Goal: Information Seeking & Learning: Learn about a topic

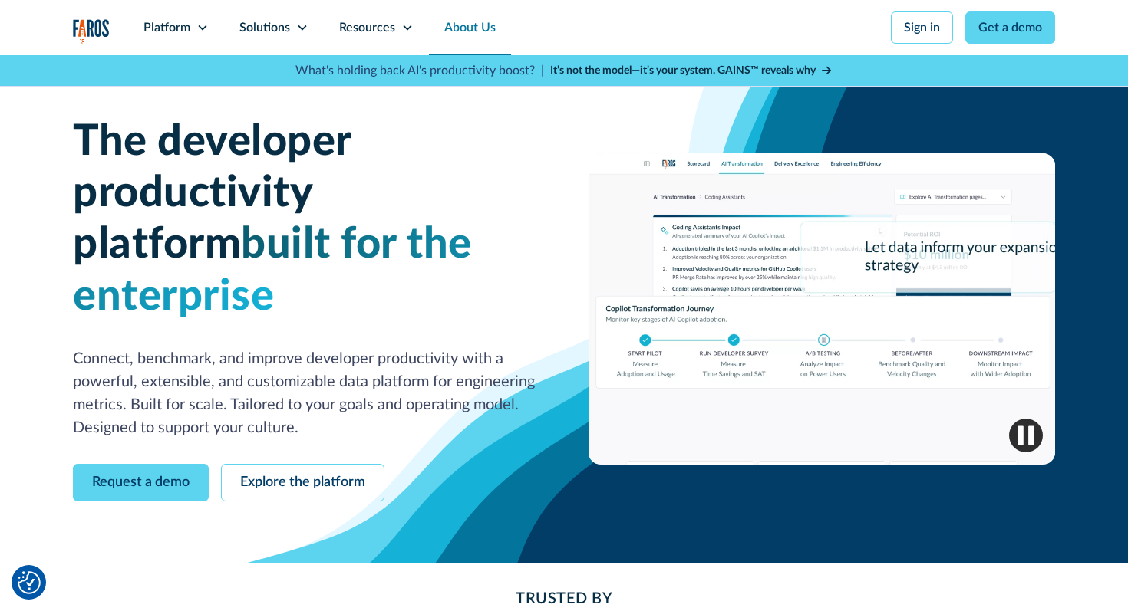
click at [458, 37] on link "About Us" at bounding box center [470, 27] width 82 height 55
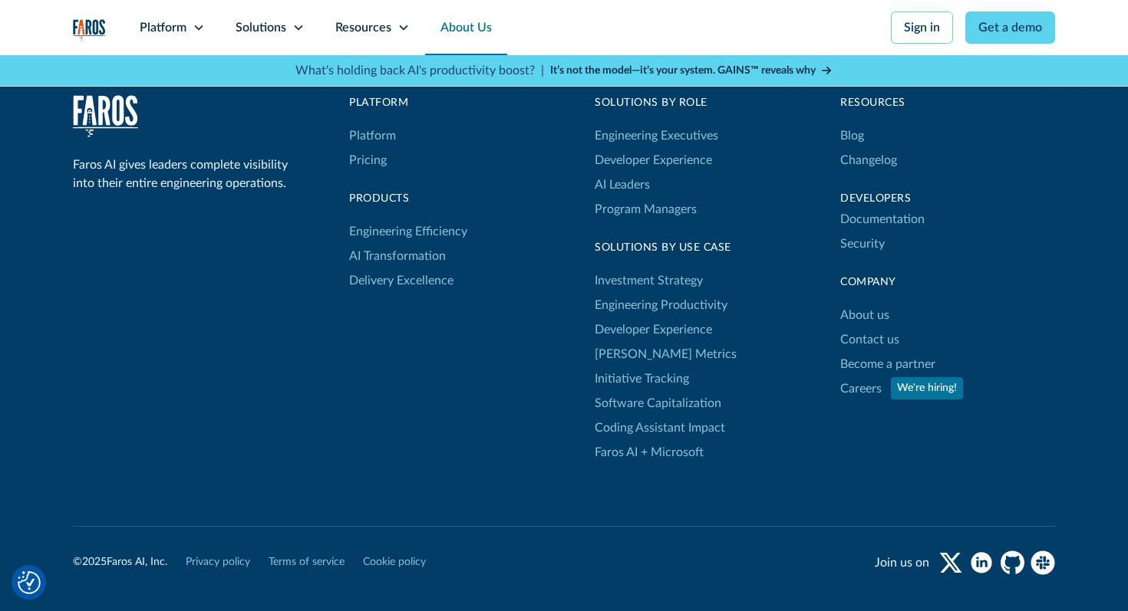
scroll to position [4304, 0]
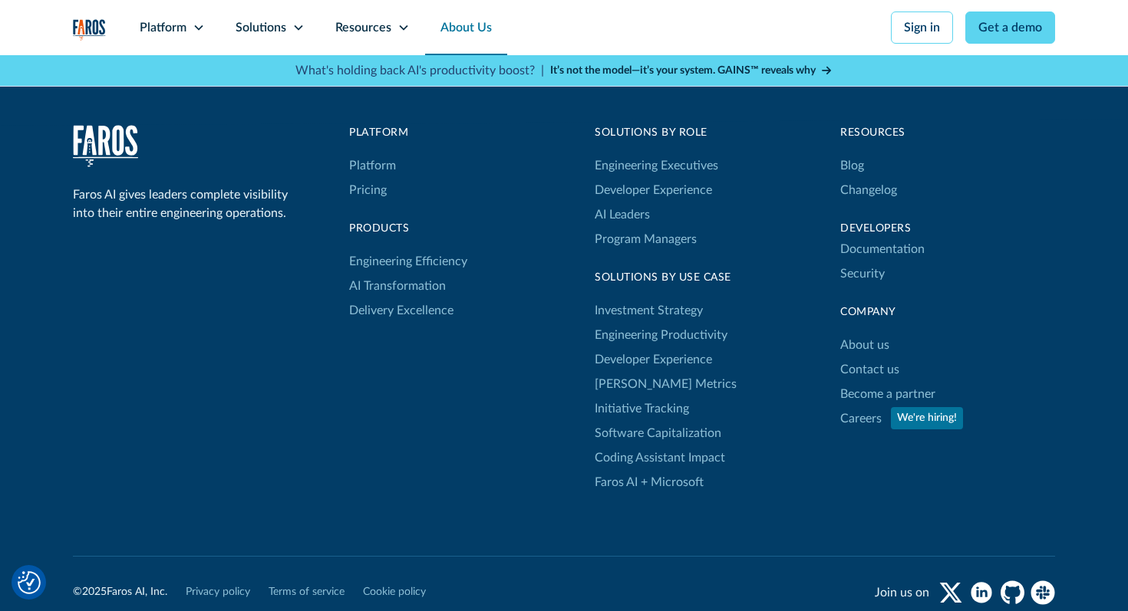
click at [42, 564] on div "Faros AI gives leaders complete visibility into their entire engineering operat…" at bounding box center [564, 401] width 1128 height 701
click at [23, 589] on img "Cookie Settings" at bounding box center [29, 583] width 23 height 23
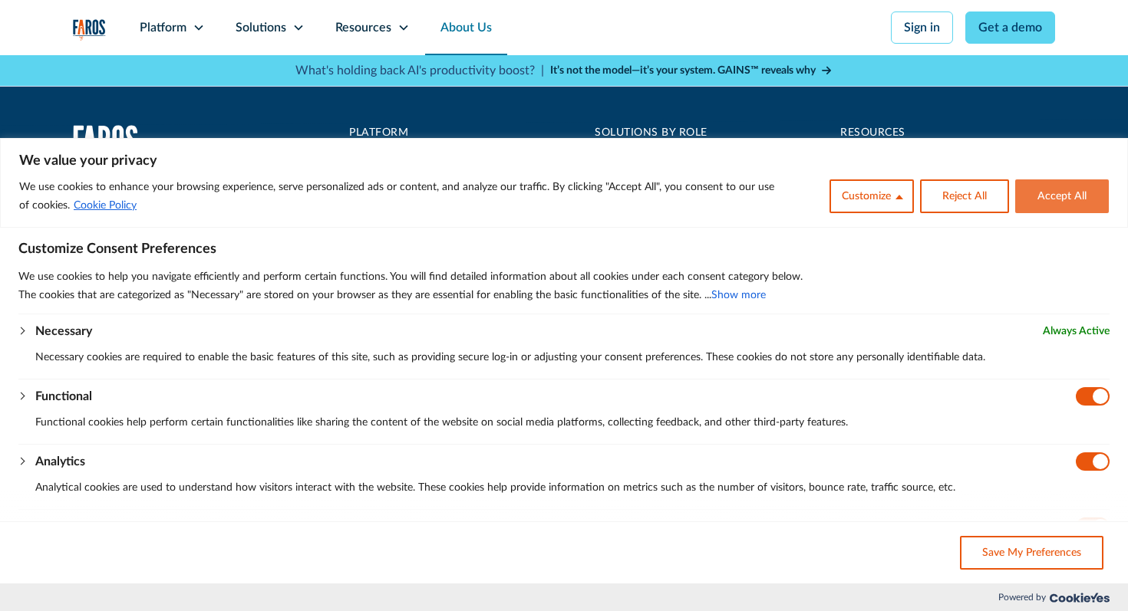
click at [1039, 194] on button "Accept All" at bounding box center [1062, 197] width 94 height 34
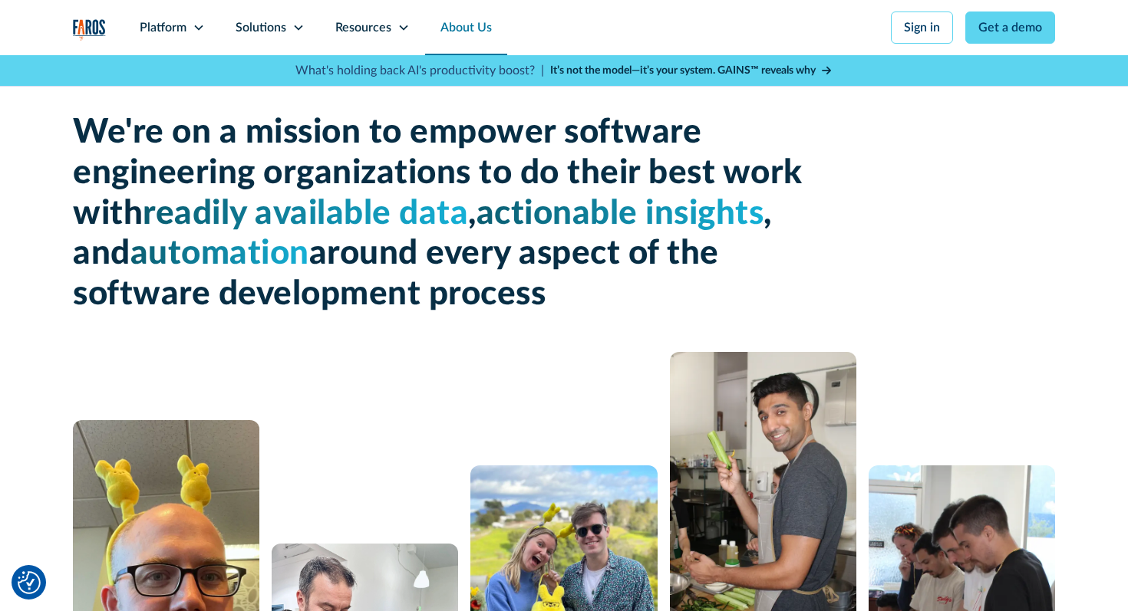
scroll to position [0, 0]
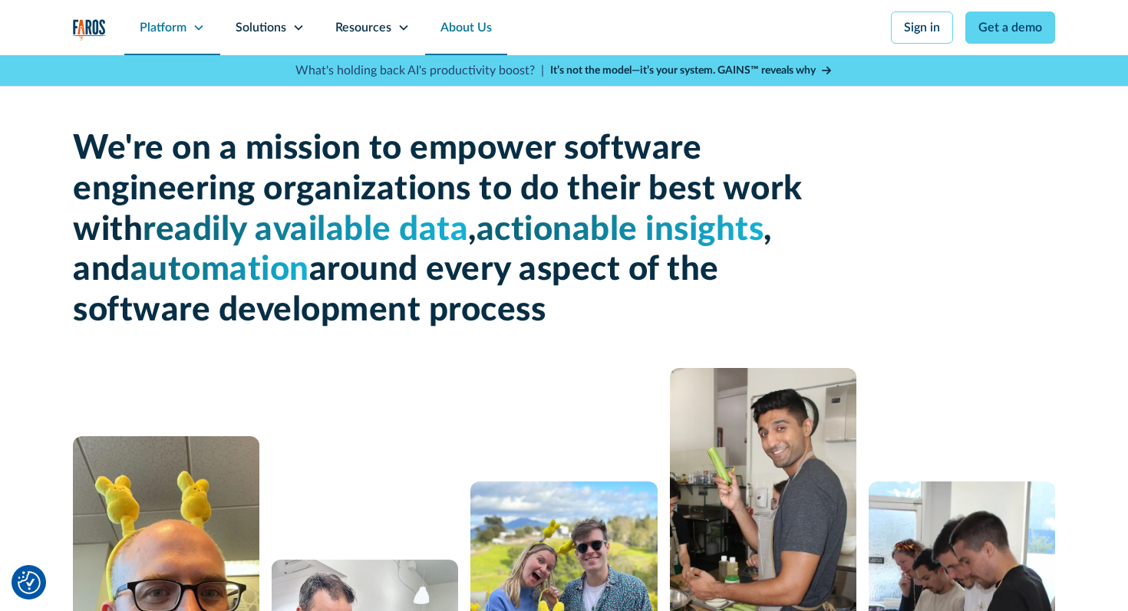
click at [170, 29] on div "Platform" at bounding box center [163, 27] width 47 height 18
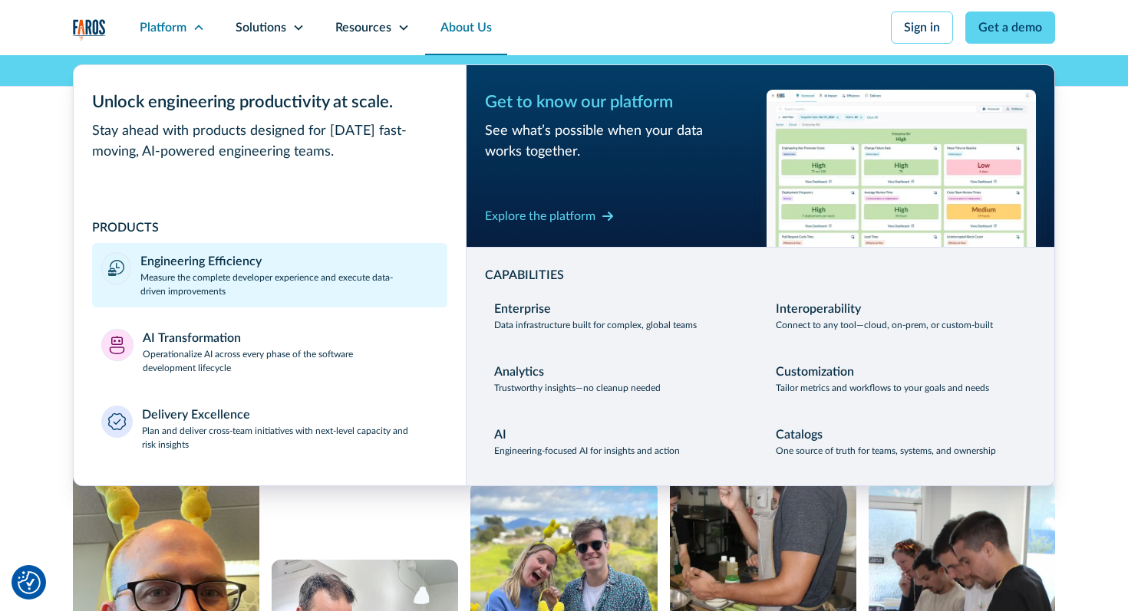
click at [192, 252] on div "Engineering Efficiency" at bounding box center [200, 261] width 121 height 18
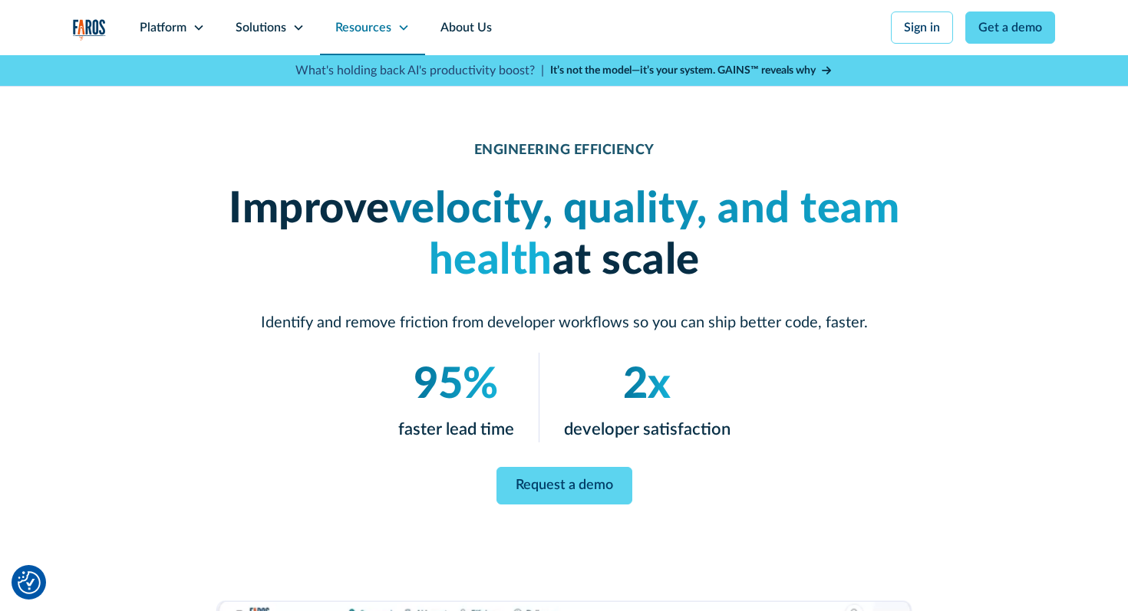
click at [364, 25] on div "Resources" at bounding box center [363, 27] width 56 height 18
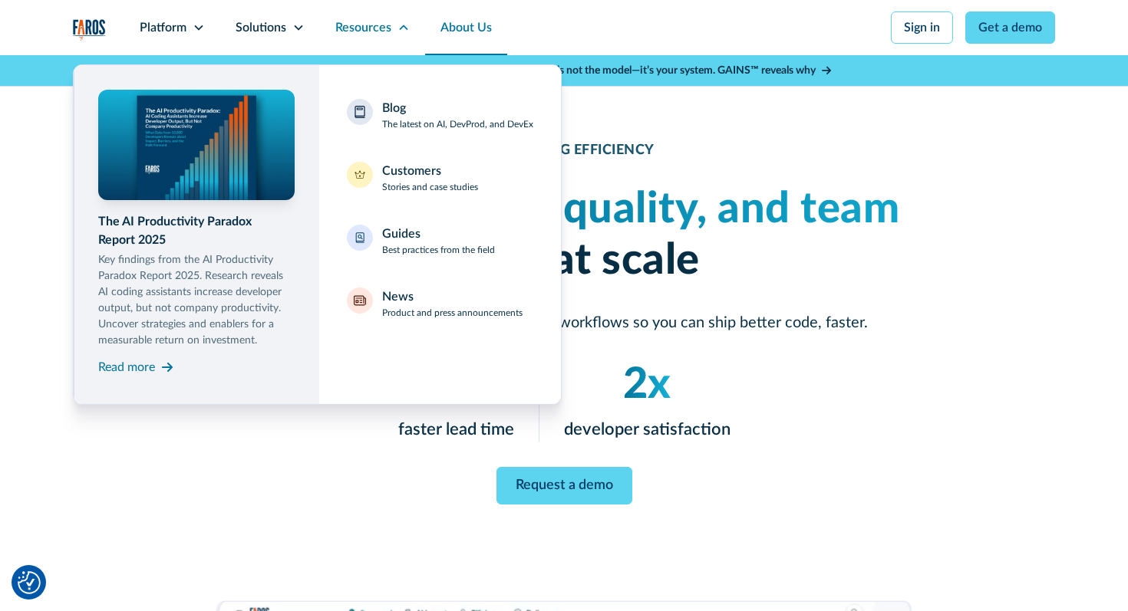
click at [464, 26] on link "About Us" at bounding box center [466, 27] width 82 height 55
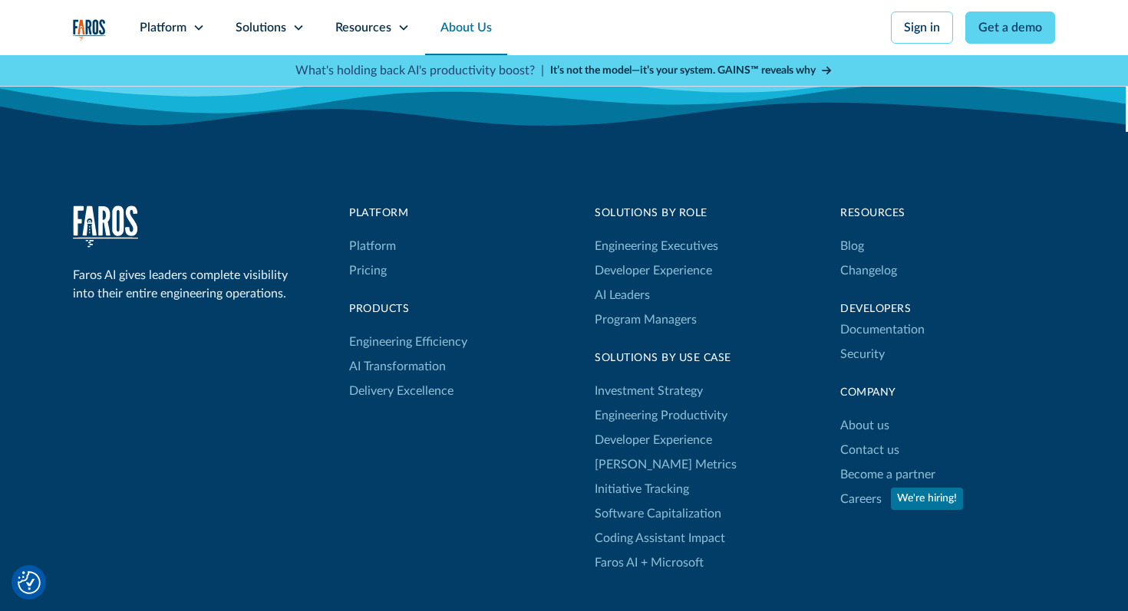
scroll to position [4229, 0]
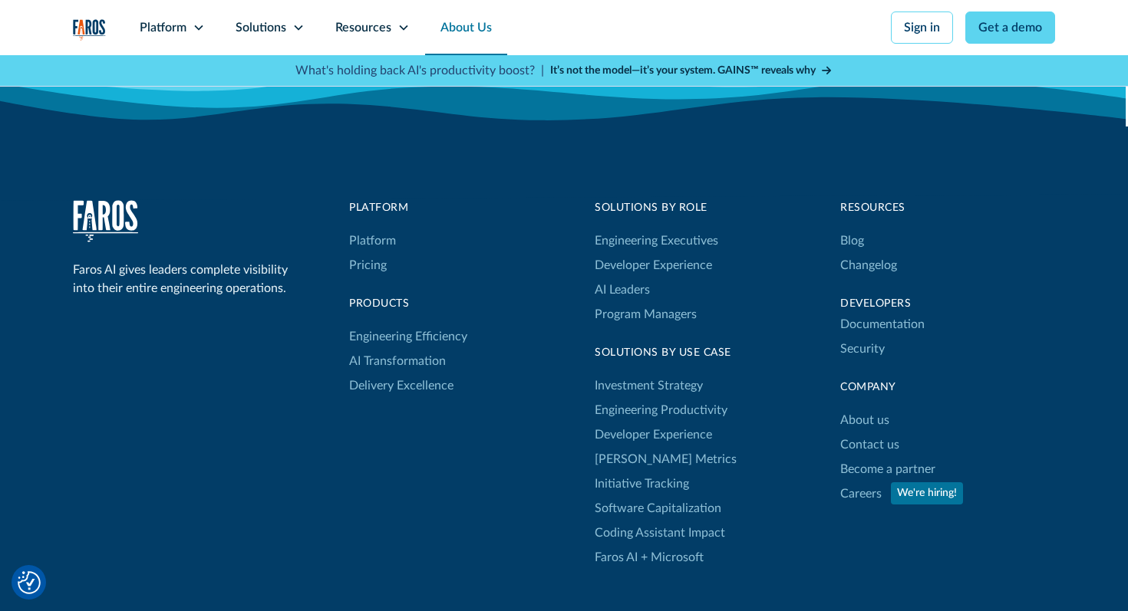
click at [524, 551] on div "Faros AI gives leaders complete visibility into their entire engineering operat…" at bounding box center [564, 385] width 982 height 370
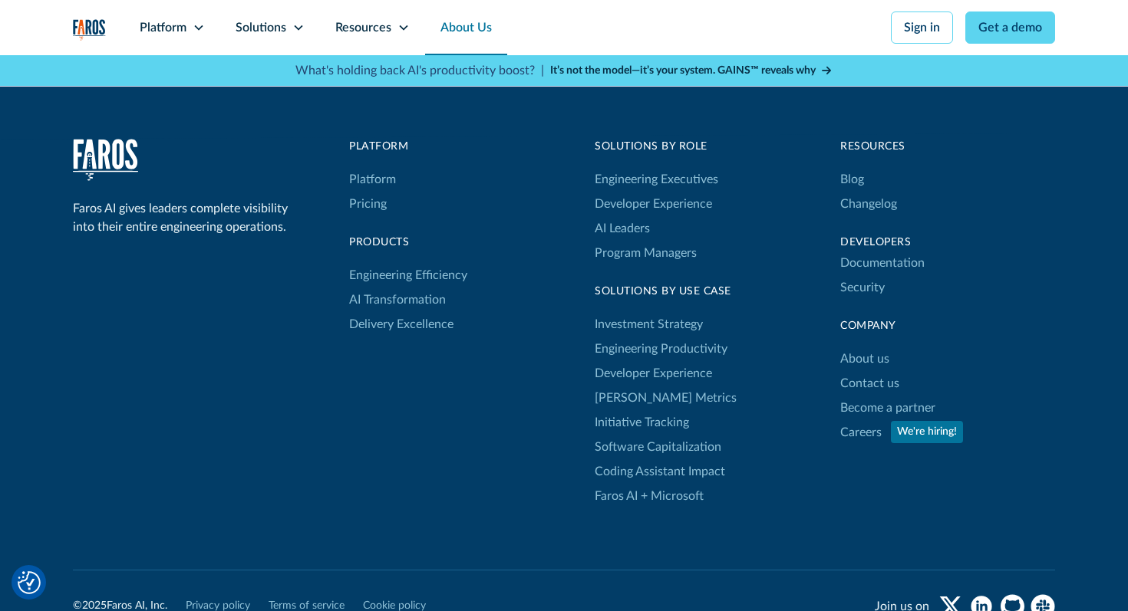
scroll to position [4292, 0]
click at [873, 355] on link "About us" at bounding box center [864, 357] width 49 height 25
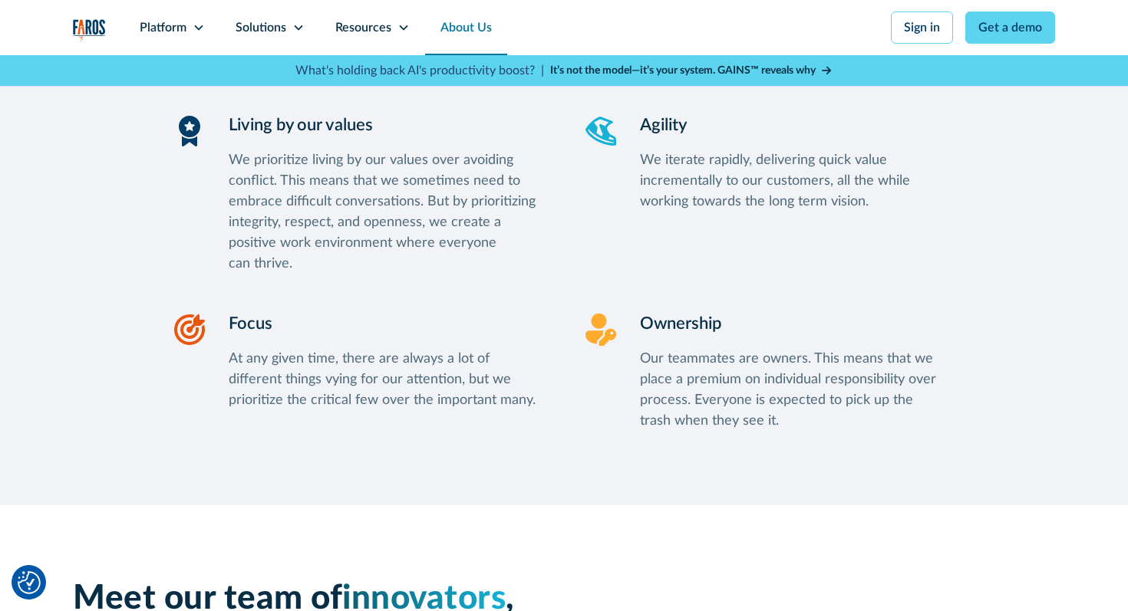
scroll to position [1625, 0]
